Goal: Register for event/course

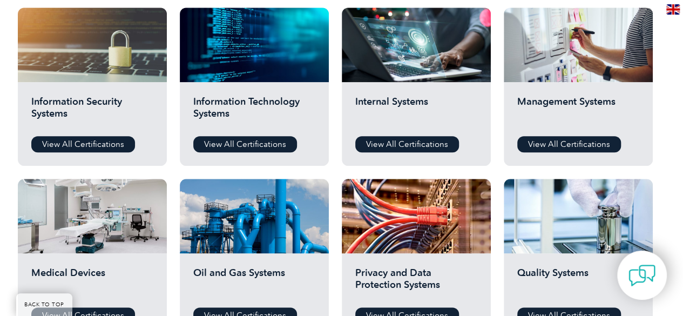
scroll to position [584, 0]
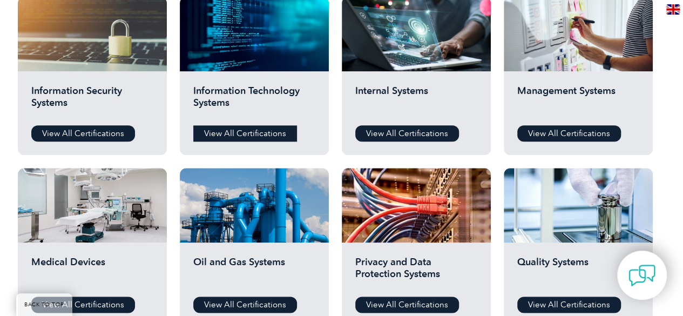
click at [234, 131] on link "View All Certifications" at bounding box center [245, 133] width 104 height 16
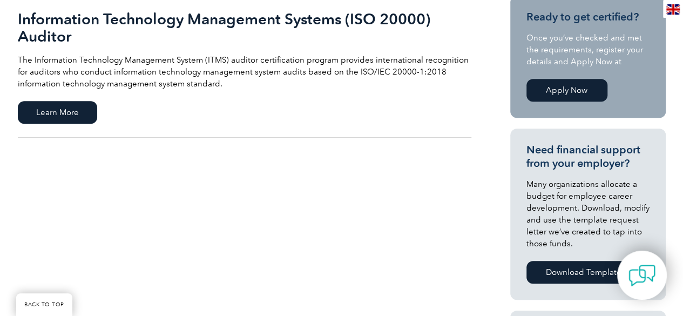
scroll to position [283, 0]
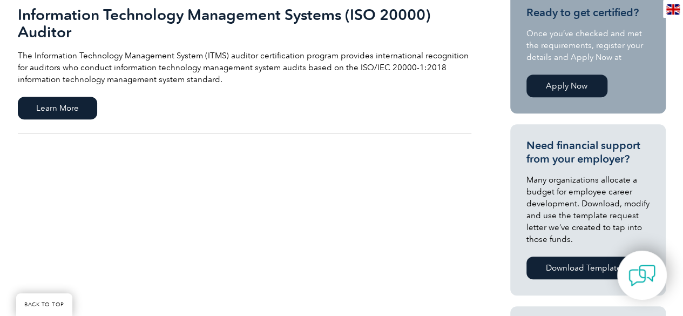
click at [577, 83] on link "Apply Now" at bounding box center [566, 86] width 81 height 23
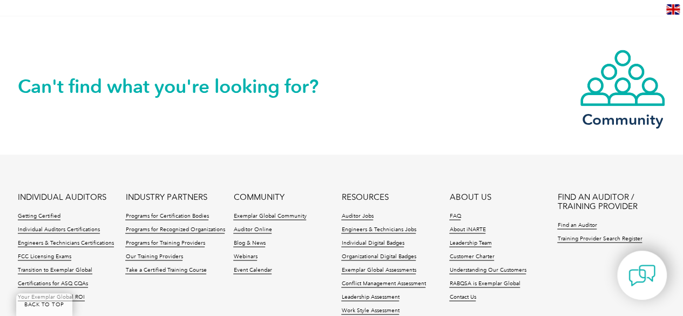
scroll to position [1045, 0]
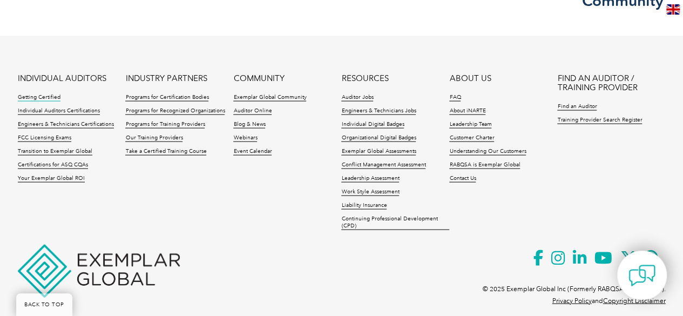
click at [50, 94] on link "Getting Certified" at bounding box center [39, 98] width 43 height 8
